Goal: Task Accomplishment & Management: Use online tool/utility

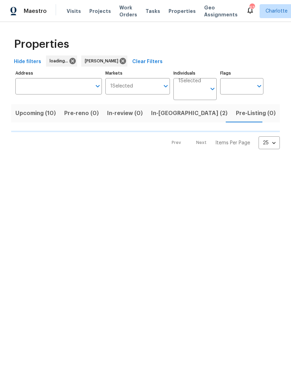
click at [24, 114] on span "Upcoming (10)" at bounding box center [35, 113] width 40 height 10
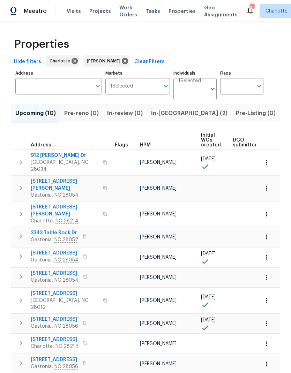
click at [20, 321] on icon "button" at bounding box center [21, 323] width 2 height 4
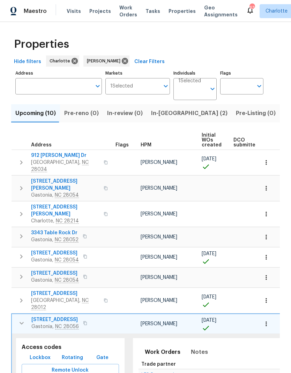
click at [36, 353] on span "Lockbox" at bounding box center [40, 357] width 21 height 9
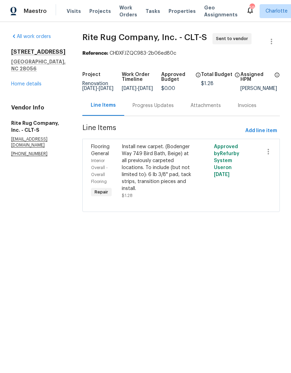
click at [173, 114] on div "Progress Updates" at bounding box center [153, 105] width 58 height 21
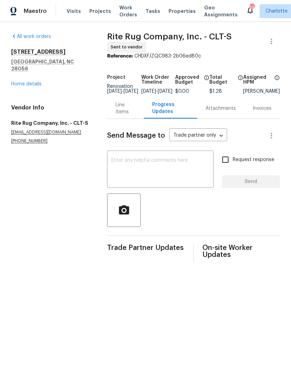
click at [194, 177] on textarea at bounding box center [160, 170] width 98 height 24
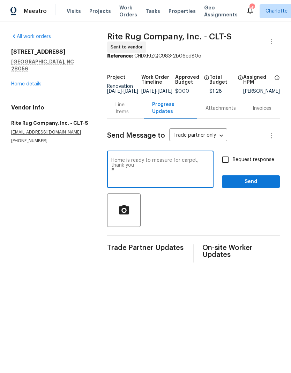
click at [149, 178] on textarea "Home is ready to measure for carpet, thank you #" at bounding box center [160, 170] width 98 height 24
paste textarea "3626"
type textarea "Home is ready to measure for carpet, thank you #3626"
click at [229, 165] on input "Request response" at bounding box center [225, 159] width 15 height 15
checkbox input "true"
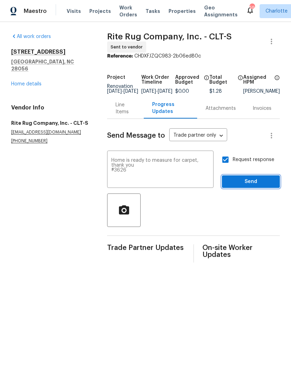
click at [258, 186] on span "Send" at bounding box center [250, 181] width 47 height 9
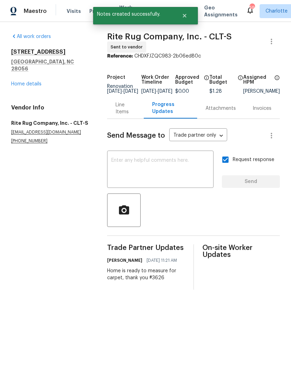
click at [22, 82] on link "Home details" at bounding box center [26, 84] width 30 height 5
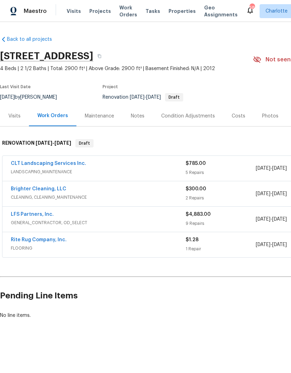
click at [100, 11] on span "Projects" at bounding box center [100, 11] width 22 height 7
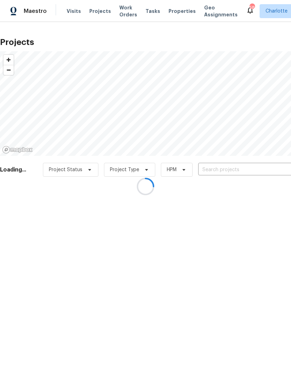
click at [258, 167] on div at bounding box center [145, 186] width 291 height 373
click at [263, 167] on div at bounding box center [145, 186] width 291 height 373
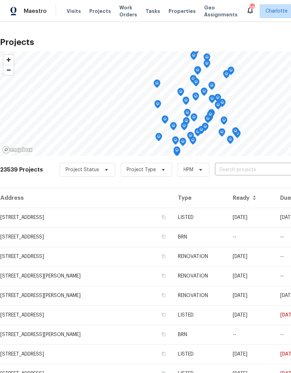
click at [263, 171] on input "text" at bounding box center [255, 170] width 80 height 11
type input "107 albert"
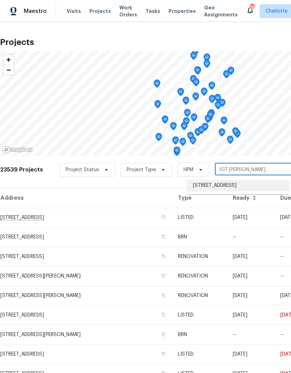
click at [262, 184] on li "[STREET_ADDRESS]" at bounding box center [237, 186] width 101 height 12
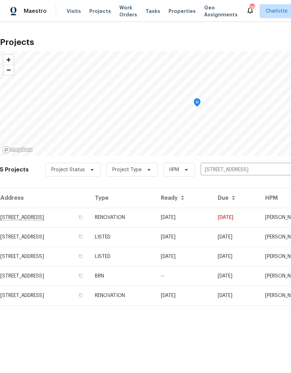
click at [31, 216] on td "[STREET_ADDRESS]" at bounding box center [44, 218] width 89 height 20
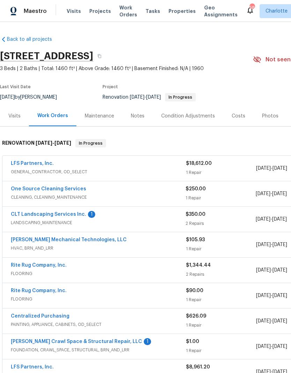
click at [29, 340] on link "[PERSON_NAME] Crawl Space & Structural Repair, LLC" at bounding box center [76, 341] width 131 height 5
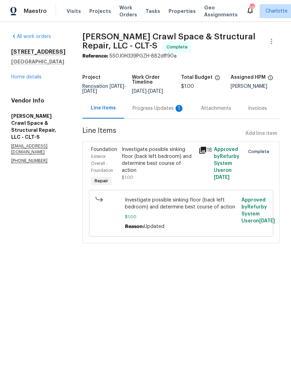
click at [166, 112] on div "Progress Updates 1" at bounding box center [158, 108] width 52 height 7
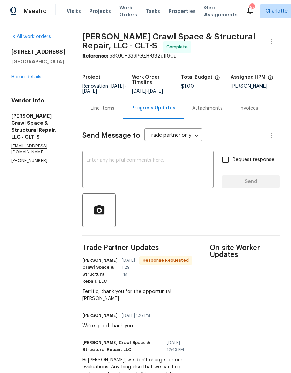
click at [18, 84] on div "All work orders 107 Alberta Ave Belmont, NC 28012 Home details Vendor Info Falc…" at bounding box center [38, 98] width 54 height 131
click at [15, 78] on link "Home details" at bounding box center [26, 77] width 30 height 5
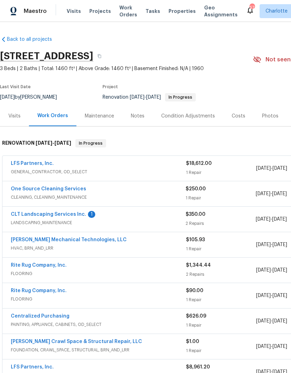
click at [22, 213] on link "CLT Landscaping Services Inc." at bounding box center [48, 214] width 75 height 5
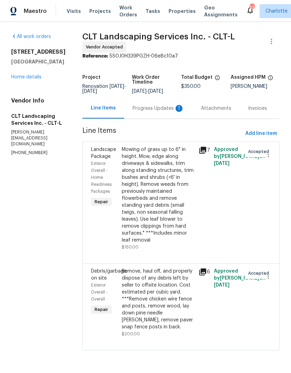
click at [163, 114] on div "Progress Updates 1" at bounding box center [158, 108] width 68 height 21
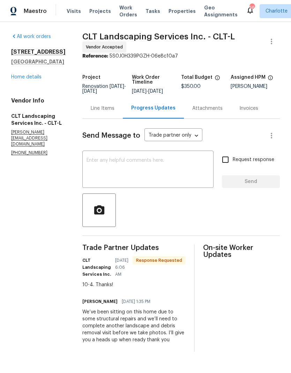
click at [20, 78] on link "Home details" at bounding box center [26, 77] width 30 height 5
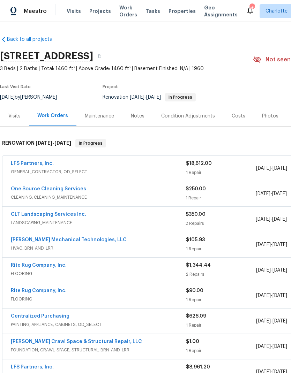
click at [18, 163] on link "LFS Partners, Inc." at bounding box center [32, 163] width 43 height 5
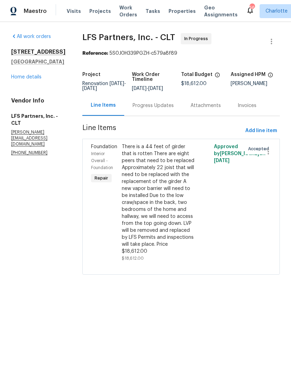
click at [243, 108] on div "Invoices" at bounding box center [246, 105] width 19 height 7
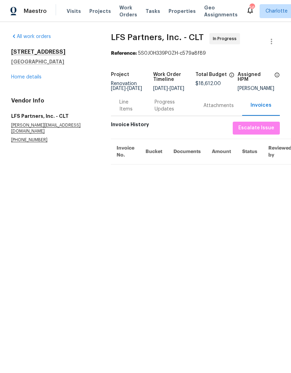
click at [219, 108] on div "Attachments" at bounding box center [218, 105] width 30 height 7
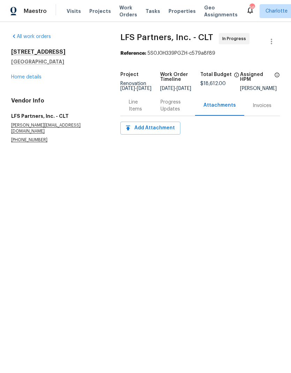
click at [140, 109] on div "Line Items" at bounding box center [136, 106] width 15 height 14
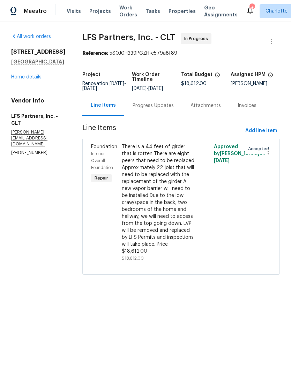
click at [179, 216] on div "There is a 44 feet of girder that is rotten There are eight peers that need to …" at bounding box center [158, 199] width 72 height 112
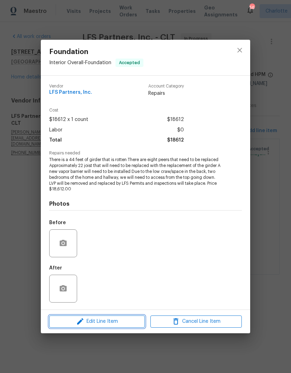
click at [128, 322] on span "Edit Line Item" at bounding box center [96, 321] width 91 height 9
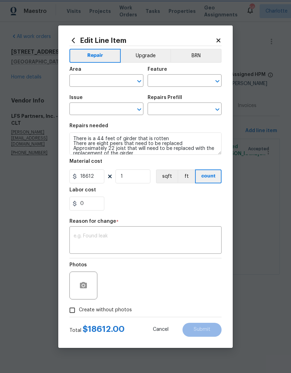
type input "Interior Overall"
type input "Foundation"
type input "Add a Task $1.00"
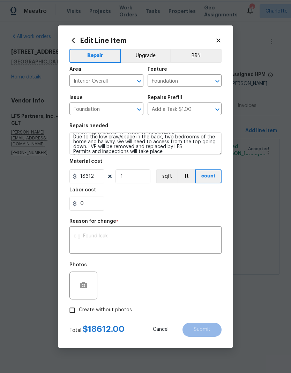
scroll to position [26, 0]
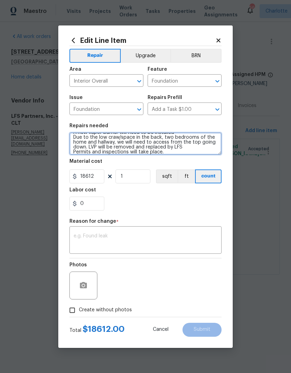
click at [95, 147] on textarea "There is a 44 feet of girder that is rotten There are eight peers that need to …" at bounding box center [145, 143] width 152 height 22
click at [91, 148] on textarea "There is a 44 feet of girder that is rotten There are eight peers that need to …" at bounding box center [145, 143] width 152 height 22
click at [93, 148] on textarea "There is a 44 feet of girder that is rotten There are eight peers that need to …" at bounding box center [145, 143] width 152 height 22
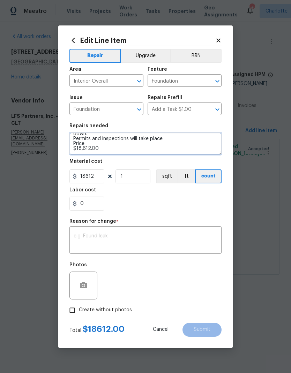
scroll to position [39, 0]
type textarea "There is a 44 feet of girder that is rotten There are eight peers that need to …"
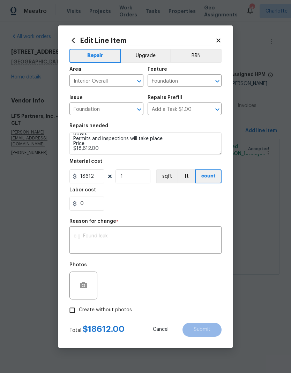
click at [193, 206] on div "0" at bounding box center [145, 204] width 152 height 14
click at [146, 242] on textarea at bounding box center [146, 241] width 144 height 15
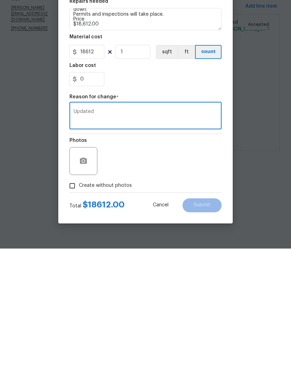
type textarea "Updated"
click at [201, 258] on div "Photos" at bounding box center [145, 280] width 152 height 45
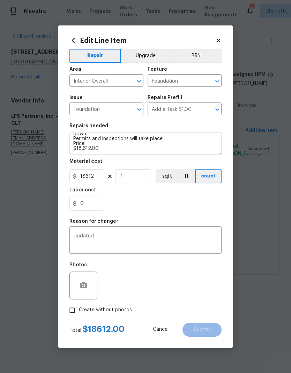
click at [70, 312] on input "Create without photos" at bounding box center [72, 310] width 13 height 13
checkbox input "true"
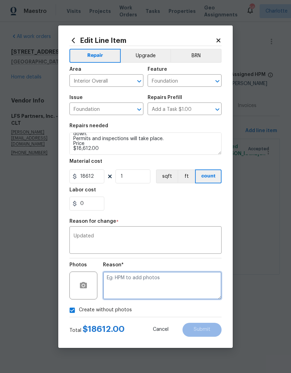
click at [187, 278] on textarea at bounding box center [162, 286] width 118 height 28
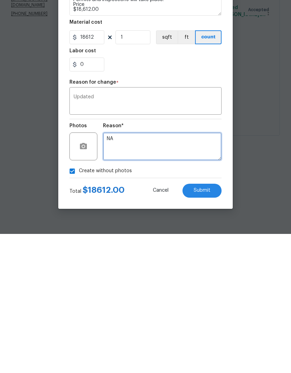
type textarea "NA"
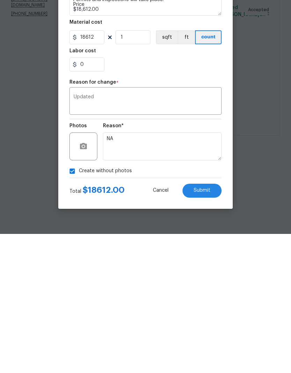
click at [205, 327] on span "Submit" at bounding box center [201, 329] width 17 height 5
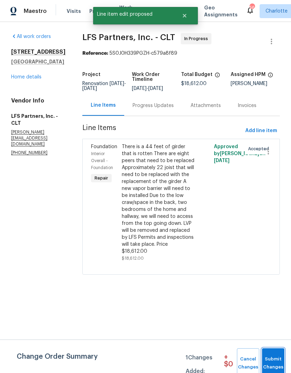
click at [272, 362] on span "Submit Changes" at bounding box center [272, 363] width 15 height 16
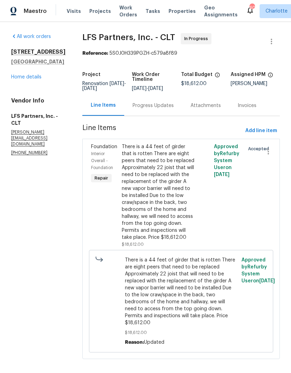
click at [18, 78] on link "Home details" at bounding box center [26, 77] width 30 height 5
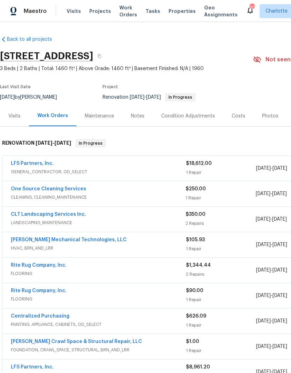
click at [19, 162] on link "LFS Partners, Inc." at bounding box center [32, 163] width 43 height 5
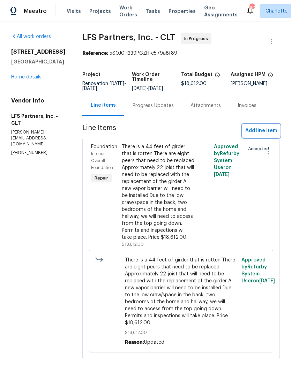
click at [263, 133] on span "Add line item" at bounding box center [261, 131] width 32 height 9
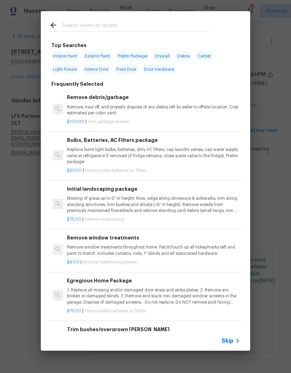
click at [68, 26] on input "text" at bounding box center [136, 26] width 148 height 10
type input "Insul"
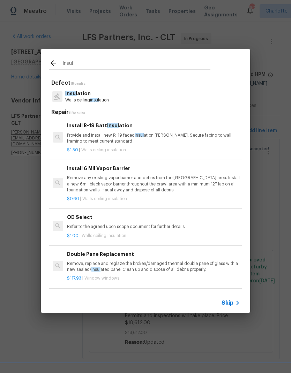
click at [170, 146] on div "$1.50 | Walls ceiling insulation" at bounding box center [153, 148] width 173 height 9
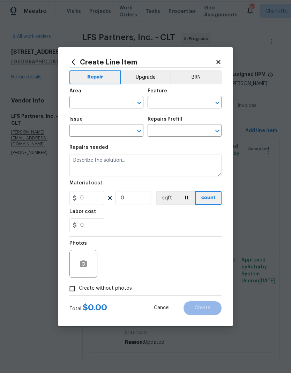
type input "Walls and Ceiling"
type input "Insulation"
type input "Install R-19 Batt Insulation $1.50"
type textarea "Provide and install new R-19 faced insulation batts. Secure facing to wall fram…"
type input "1.5"
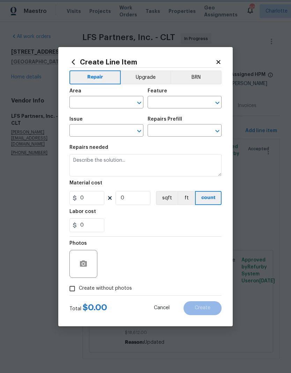
type input "1"
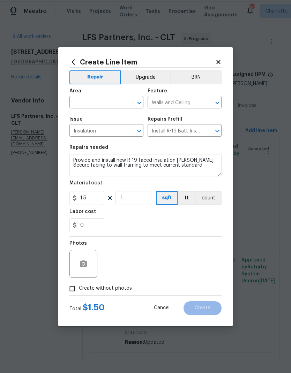
click at [128, 107] on div "​" at bounding box center [106, 103] width 74 height 11
click at [105, 131] on li "Interior Overall" at bounding box center [106, 130] width 74 height 12
type input "Interior Overall"
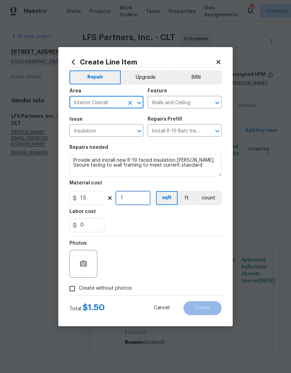
click at [138, 201] on input "1" at bounding box center [132, 198] width 35 height 14
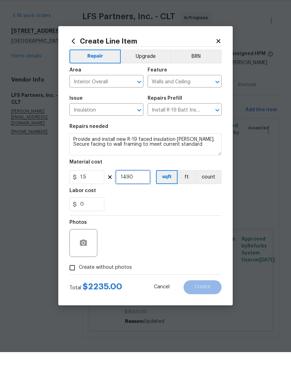
type input "1490"
click at [194, 218] on div "0" at bounding box center [145, 225] width 152 height 14
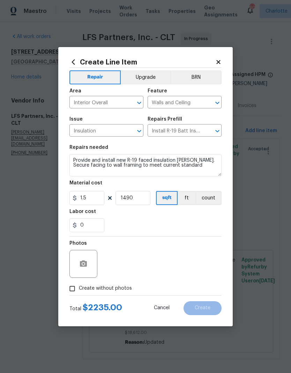
click at [69, 286] on input "Create without photos" at bounding box center [72, 288] width 13 height 13
checkbox input "true"
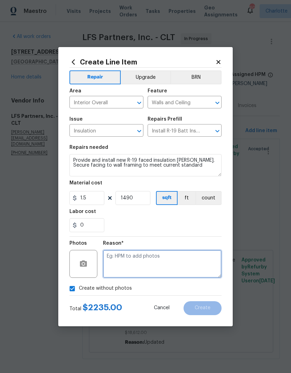
click at [190, 267] on textarea at bounding box center [162, 264] width 118 height 28
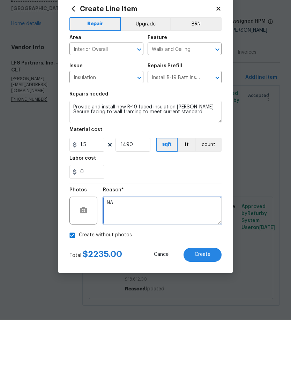
type textarea "NA"
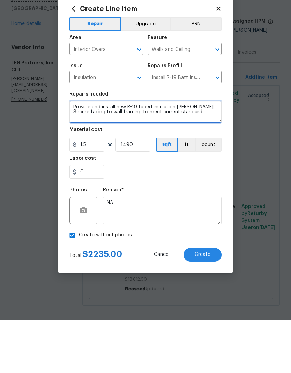
click at [202, 154] on textarea "Provide and install new R-19 faced insulation batts. Secure facing to wall fram…" at bounding box center [145, 165] width 152 height 22
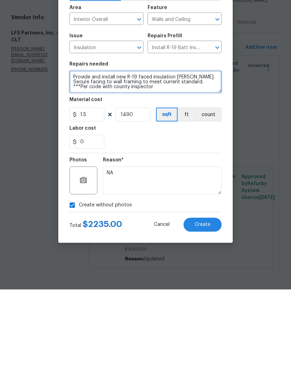
type textarea "Provide and install new R-19 faced insulation batts. Secure facing to wall fram…"
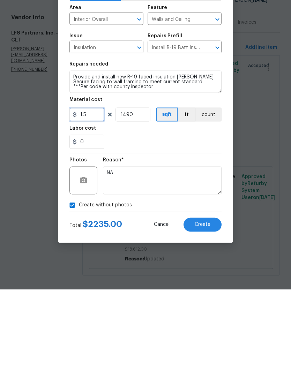
click at [90, 191] on input "1.5" at bounding box center [86, 198] width 35 height 14
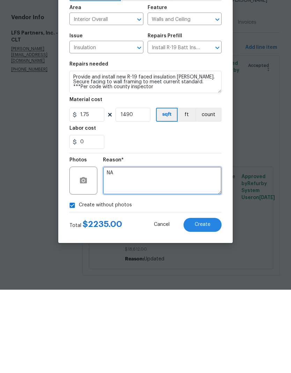
click at [198, 250] on textarea "NA" at bounding box center [162, 264] width 118 height 28
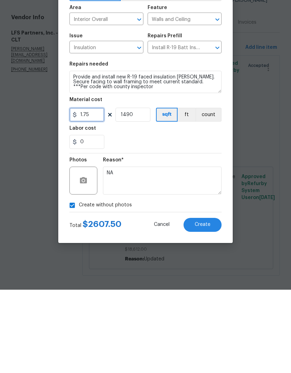
click at [86, 191] on input "1.75" at bounding box center [86, 198] width 35 height 14
click at [90, 191] on input "1.75" at bounding box center [86, 198] width 35 height 14
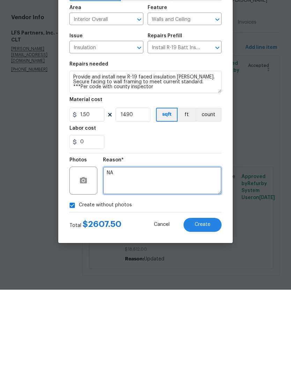
click at [204, 250] on textarea "NA" at bounding box center [162, 264] width 118 height 28
type input "1.5"
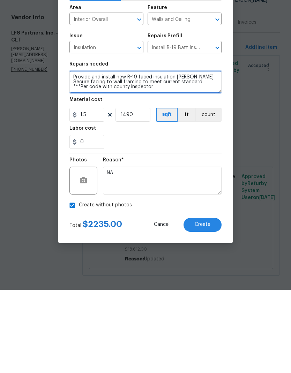
click at [184, 154] on textarea "Provide and install new R-19 faced insulation batts. Secure facing to wall fram…" at bounding box center [145, 165] width 152 height 22
type textarea "Provide and install new R-19 faced insulation [PERSON_NAME]. Secure facing to w…"
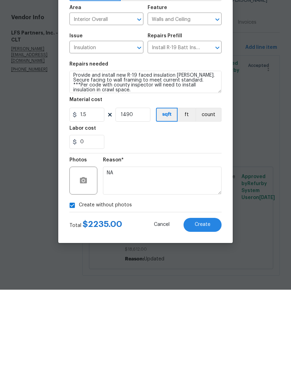
click at [189, 218] on div "0" at bounding box center [145, 225] width 152 height 14
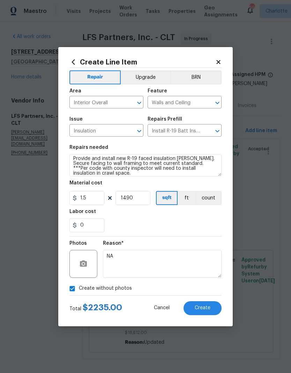
click at [213, 313] on button "Create" at bounding box center [202, 308] width 38 height 14
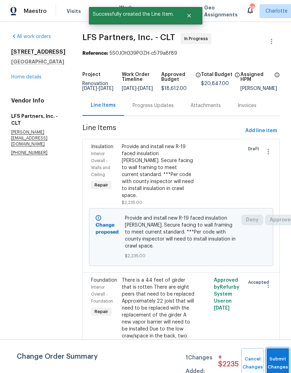
click at [275, 358] on button "Submit Changes" at bounding box center [277, 363] width 22 height 30
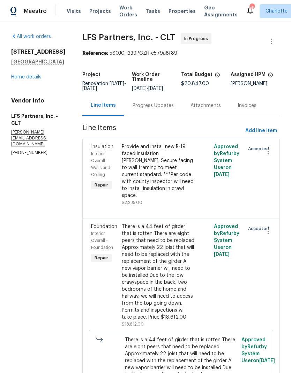
click at [16, 79] on link "Home details" at bounding box center [26, 77] width 30 height 5
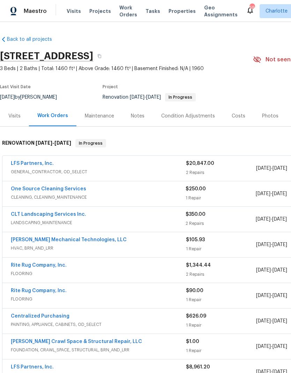
click at [15, 166] on link "LFS Partners, Inc." at bounding box center [32, 163] width 43 height 5
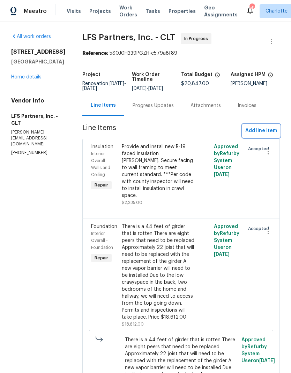
click at [268, 131] on span "Add line item" at bounding box center [261, 131] width 32 height 9
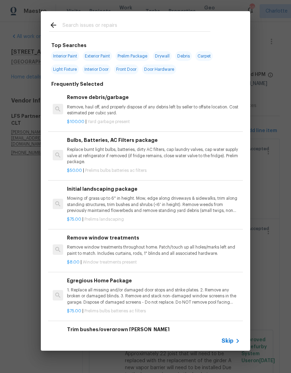
click at [64, 27] on input "text" at bounding box center [136, 26] width 148 height 10
type input "Insu"
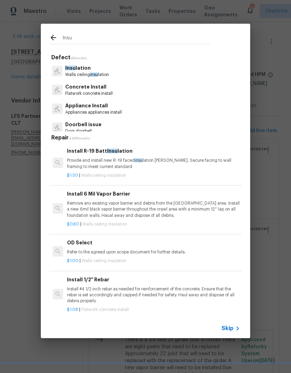
click at [97, 69] on p "Insu lation" at bounding box center [87, 67] width 44 height 7
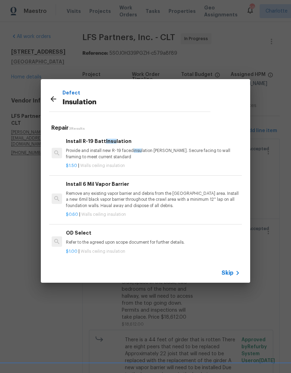
scroll to position [0, 1]
click at [53, 97] on icon at bounding box center [54, 99] width 6 height 6
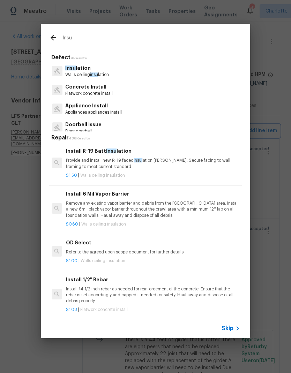
click at [20, 217] on div "Insu Defect 4 Results Insu lation Walls ceiling insu lation Concrete Install Fl…" at bounding box center [145, 181] width 291 height 362
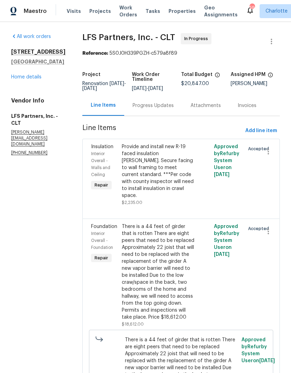
click at [15, 78] on link "Home details" at bounding box center [26, 77] width 30 height 5
